Goal: Task Accomplishment & Management: Use online tool/utility

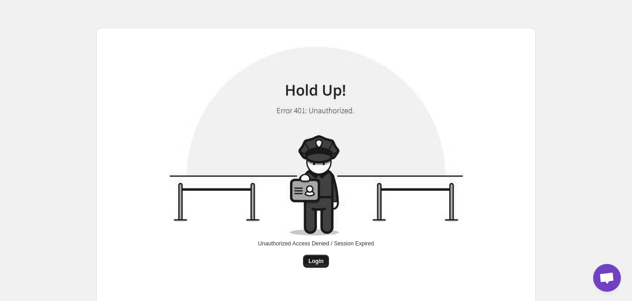
click at [320, 260] on span "Login" at bounding box center [316, 260] width 15 height 7
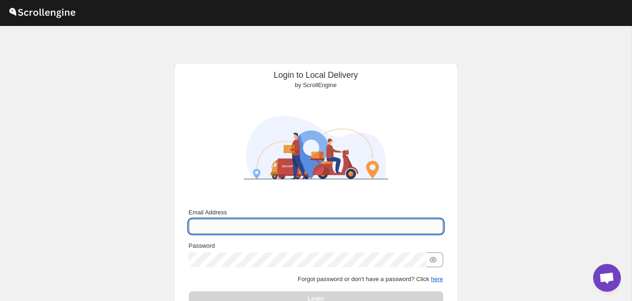
click at [244, 225] on input "Email Address" at bounding box center [316, 226] width 255 height 15
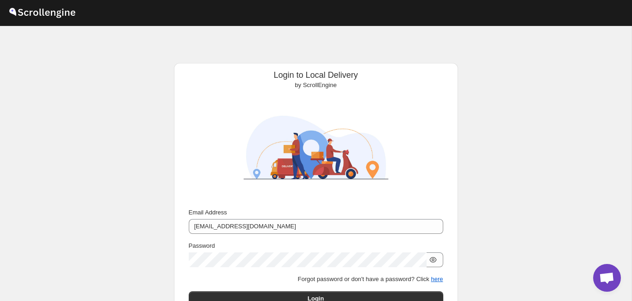
click at [436, 257] on icon "button" at bounding box center [433, 260] width 7 height 6
click at [103, 268] on div "Login to Local Delivery by ScrollEngine Submit Email Address [EMAIL_ADDRESS][DO…" at bounding box center [316, 196] width 632 height 341
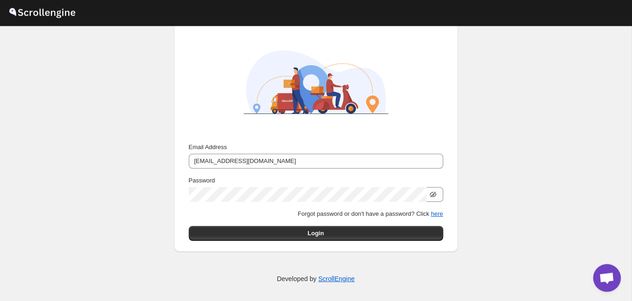
scroll to position [66, 0]
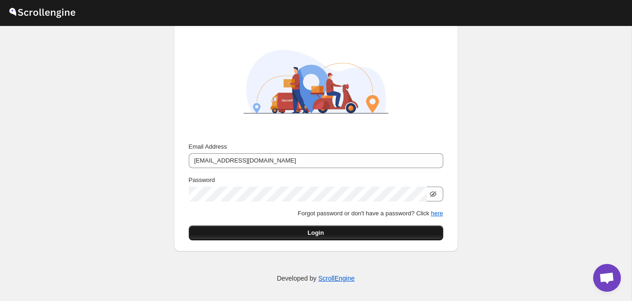
click at [258, 230] on button "Login" at bounding box center [316, 232] width 255 height 15
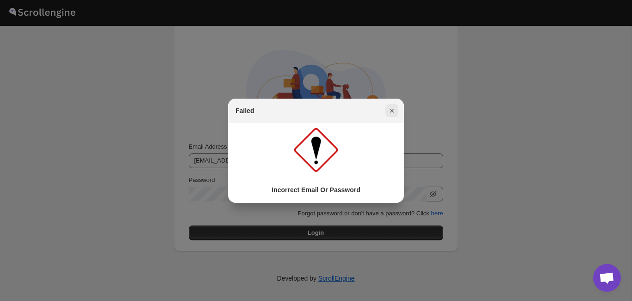
click at [392, 115] on icon "Close" at bounding box center [391, 110] width 9 height 9
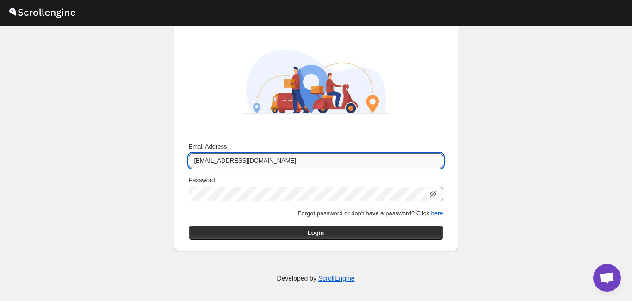
click at [293, 156] on input "[EMAIL_ADDRESS][DOMAIN_NAME]" at bounding box center [316, 160] width 255 height 15
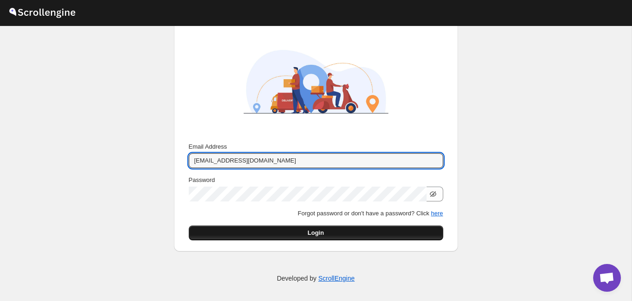
type input "[EMAIL_ADDRESS][DOMAIN_NAME]"
click at [345, 231] on button "Login" at bounding box center [316, 232] width 255 height 15
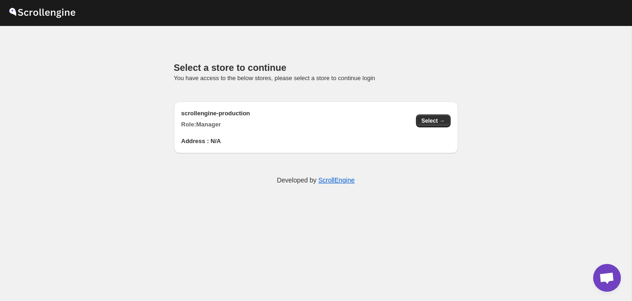
scroll to position [0, 0]
click at [440, 123] on span "Select →" at bounding box center [434, 120] width 24 height 7
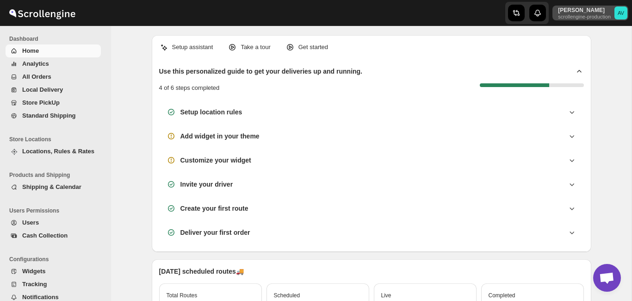
click at [617, 12] on icon "AV" at bounding box center [621, 12] width 13 height 13
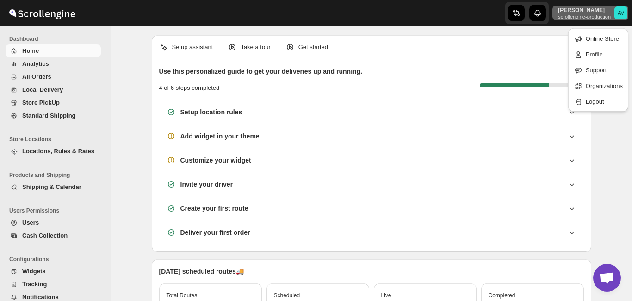
click at [617, 12] on icon "AV" at bounding box center [621, 12] width 13 height 13
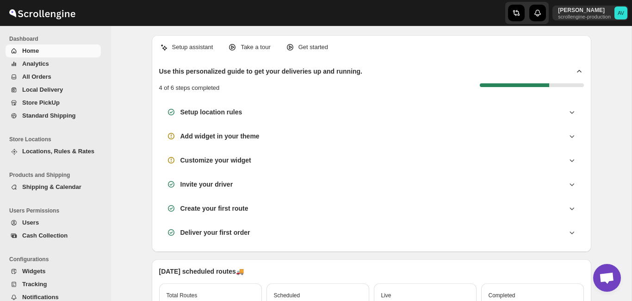
click at [51, 231] on button "Cash Collection" at bounding box center [53, 235] width 95 height 13
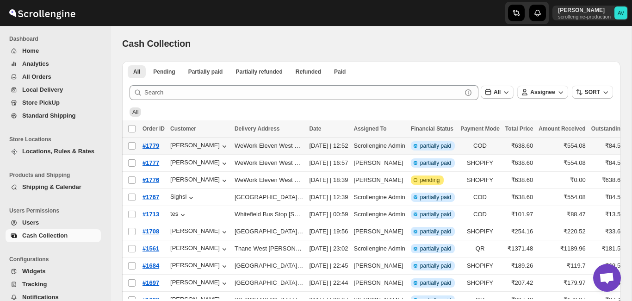
click at [500, 148] on span "COD" at bounding box center [480, 145] width 39 height 9
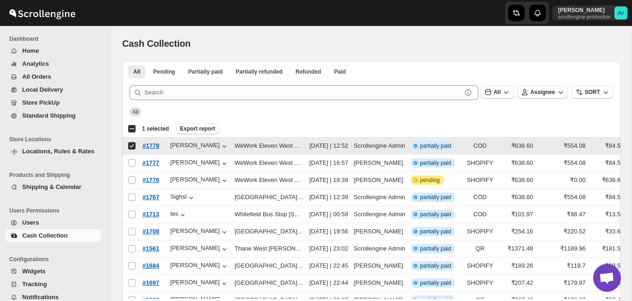
click at [500, 148] on span "COD" at bounding box center [480, 145] width 39 height 9
checkbox input "false"
